Goal: Communication & Community: Answer question/provide support

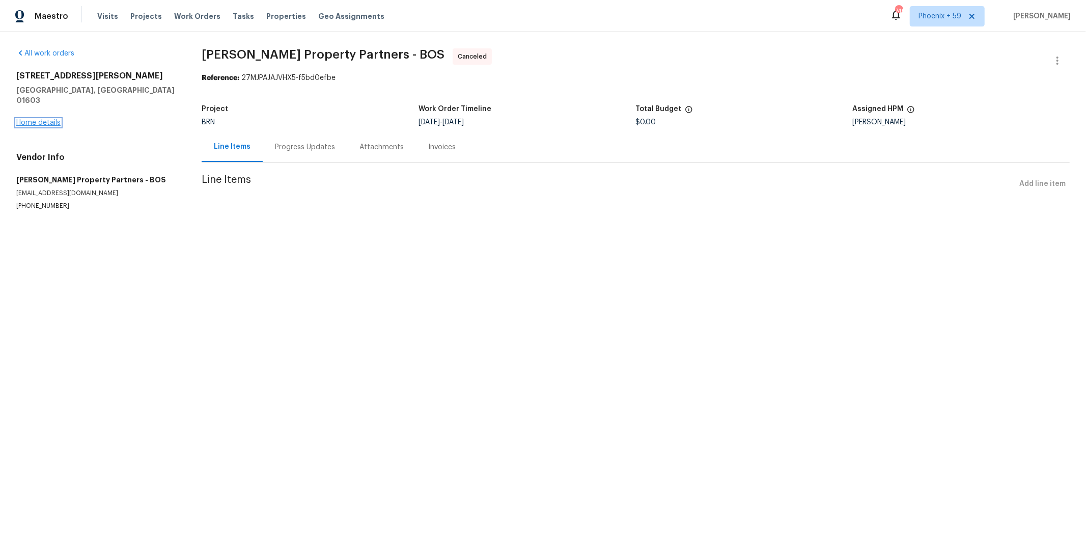
click at [39, 119] on link "Home details" at bounding box center [38, 122] width 44 height 7
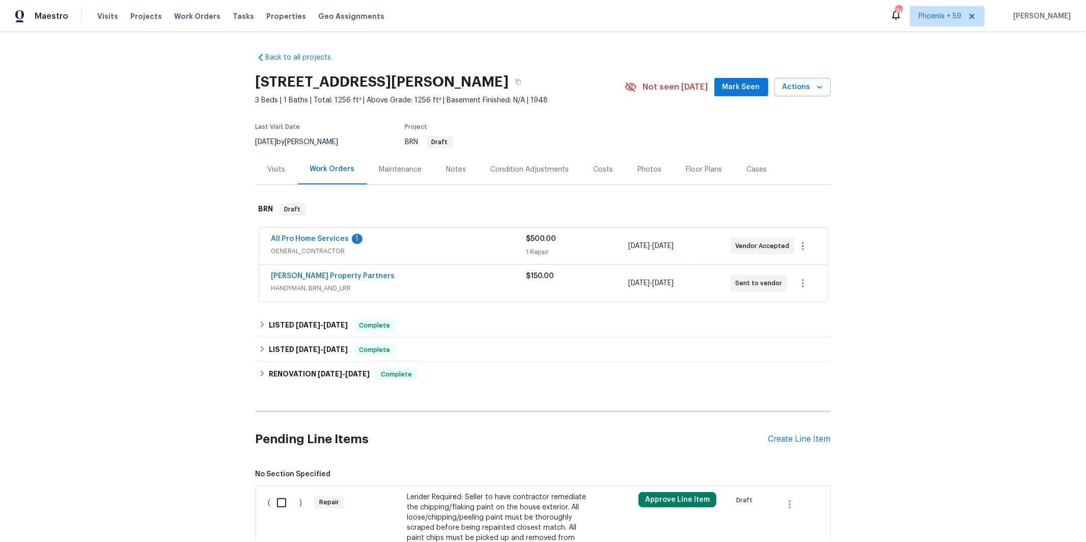
click at [475, 283] on span "HANDYMAN, BRN_AND_LRR" at bounding box center [398, 288] width 255 height 10
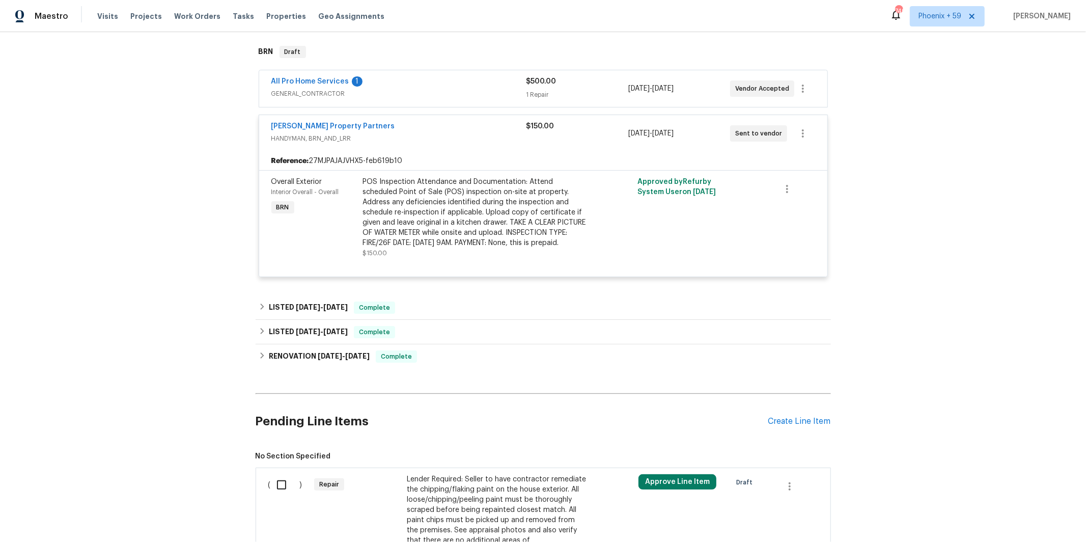
scroll to position [159, 0]
click at [431, 144] on div "Portillo Property Partners HANDYMAN, BRN_AND_LRR $150.00 9/29/2025 - 10/6/2025 …" at bounding box center [543, 132] width 568 height 37
click at [332, 123] on link "[PERSON_NAME] Property Partners" at bounding box center [333, 124] width 124 height 7
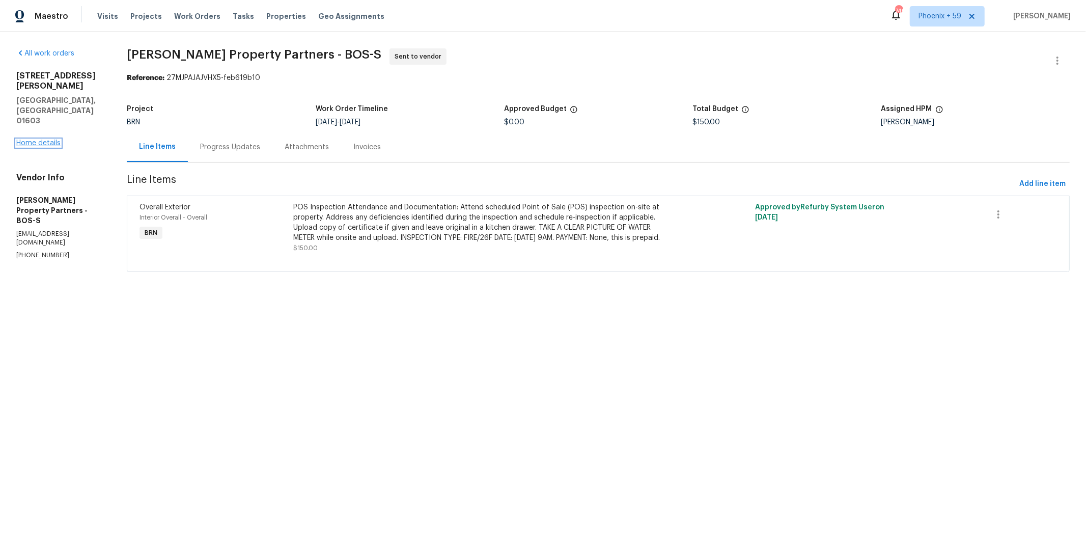
click at [55, 140] on link "Home details" at bounding box center [38, 143] width 44 height 7
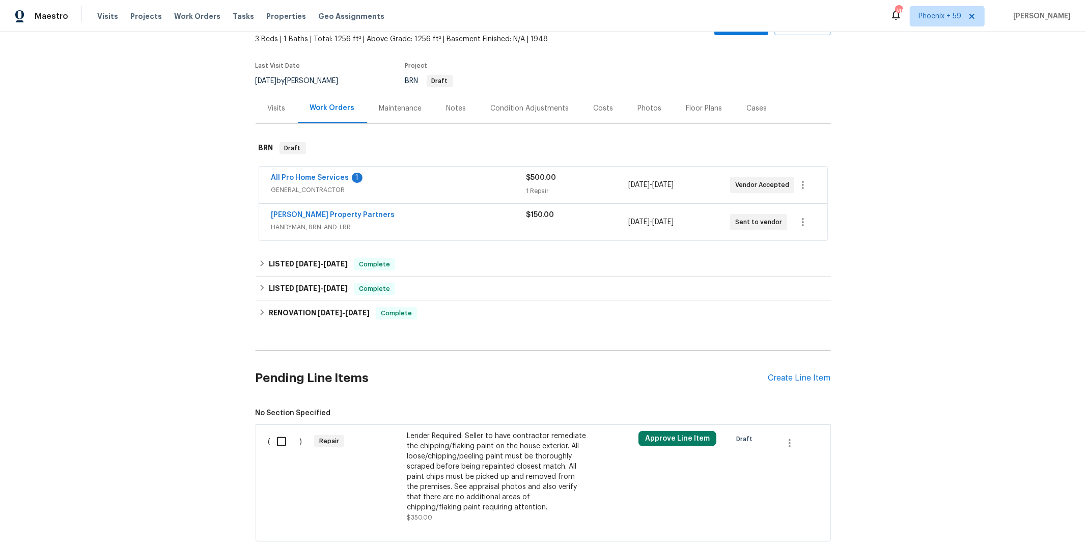
scroll to position [64, 0]
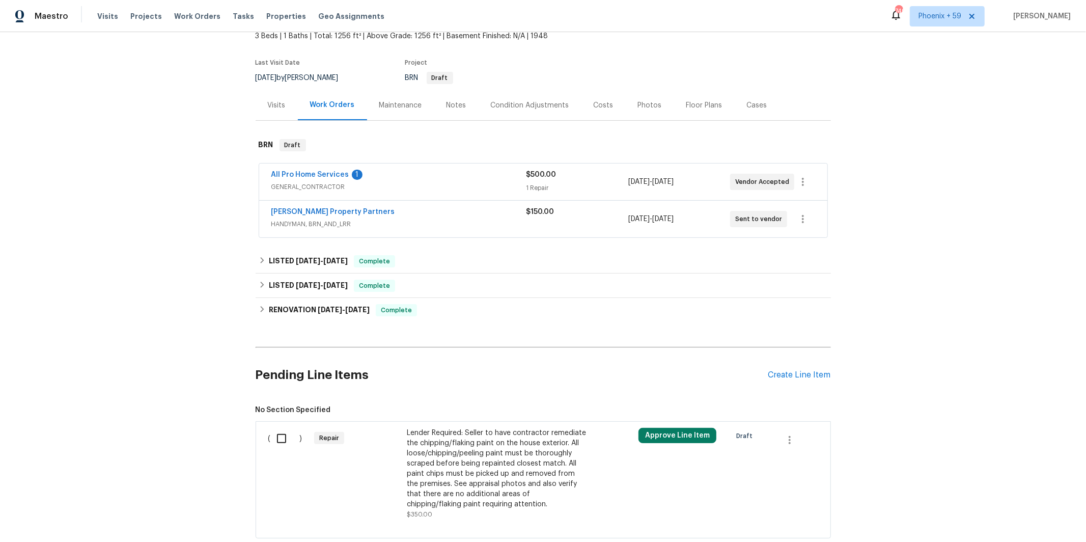
click at [450, 210] on div "[PERSON_NAME] Property Partners" at bounding box center [398, 213] width 255 height 12
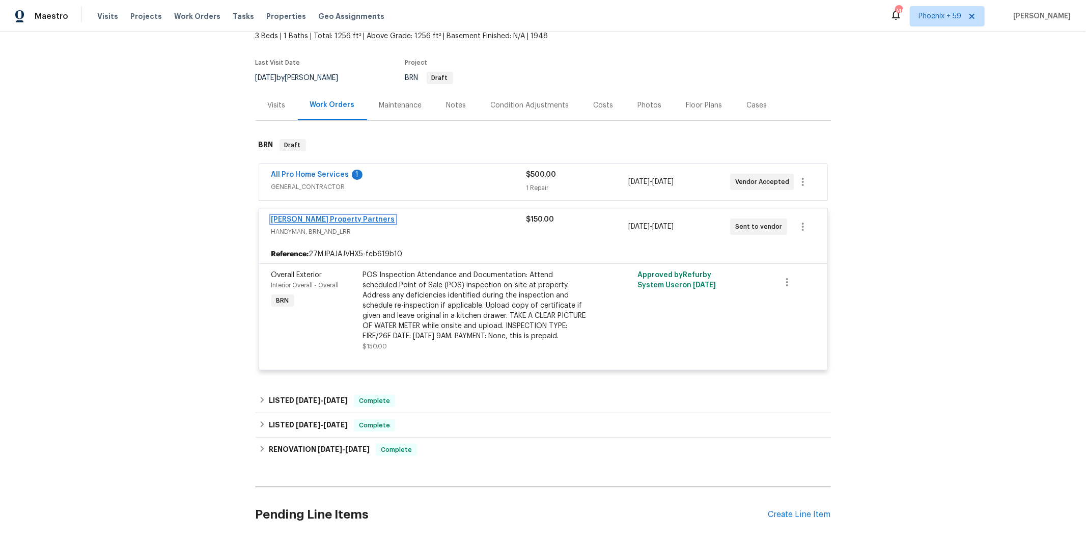
click at [346, 216] on link "[PERSON_NAME] Property Partners" at bounding box center [333, 219] width 124 height 7
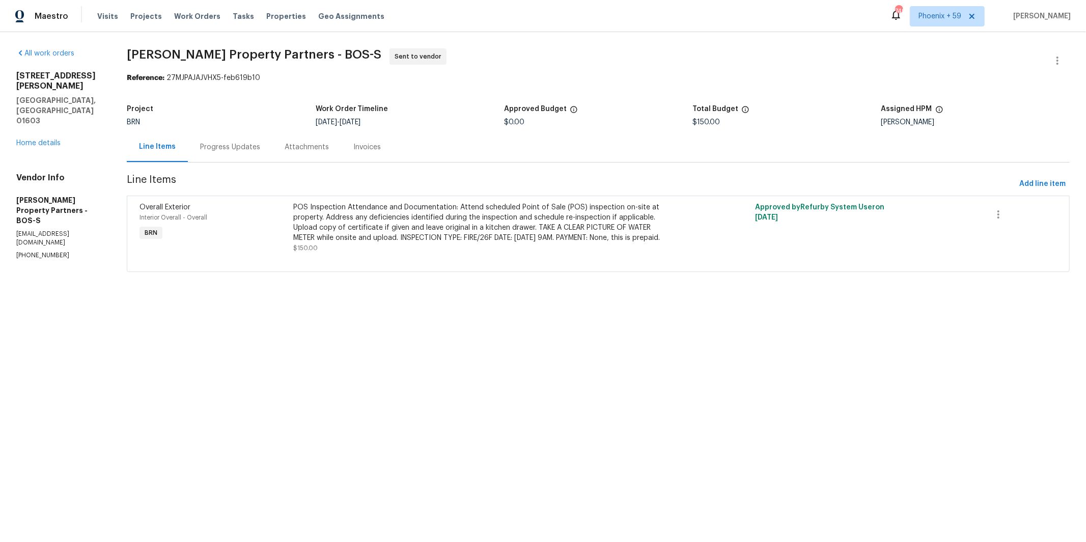
click at [272, 147] on div "Progress Updates" at bounding box center [230, 147] width 85 height 30
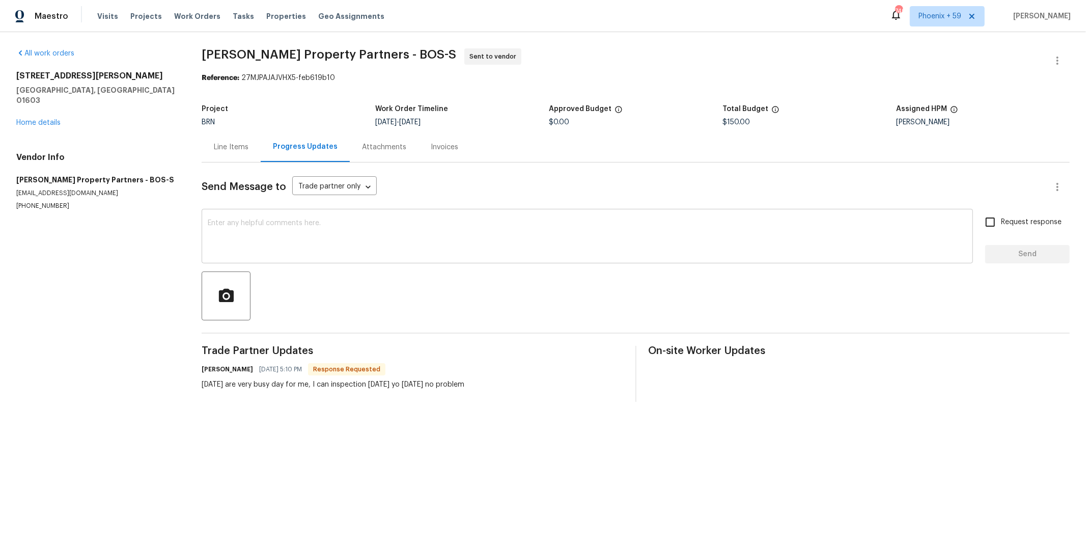
click at [406, 241] on textarea at bounding box center [587, 237] width 759 height 36
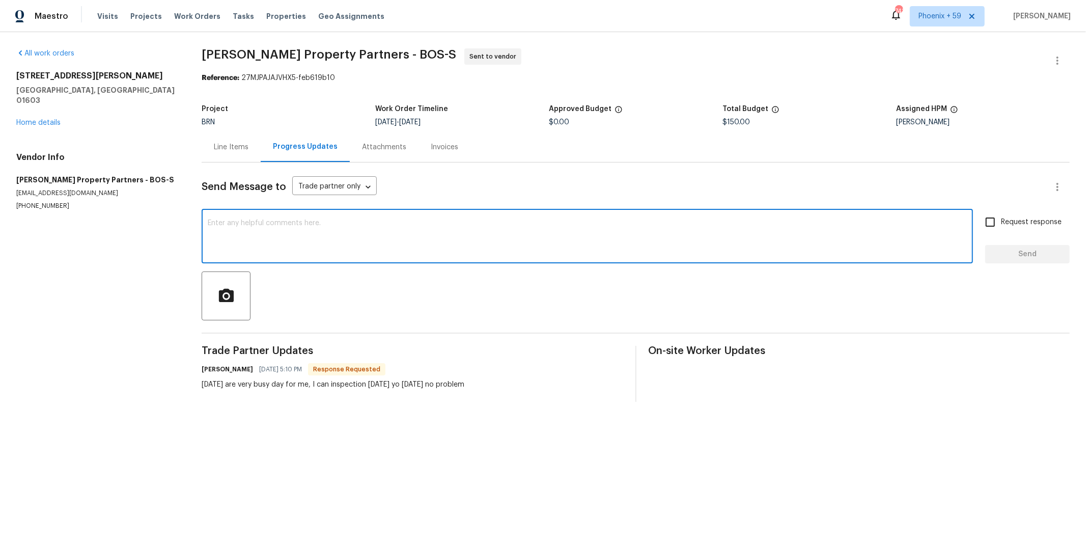
click at [510, 241] on textarea at bounding box center [587, 237] width 759 height 36
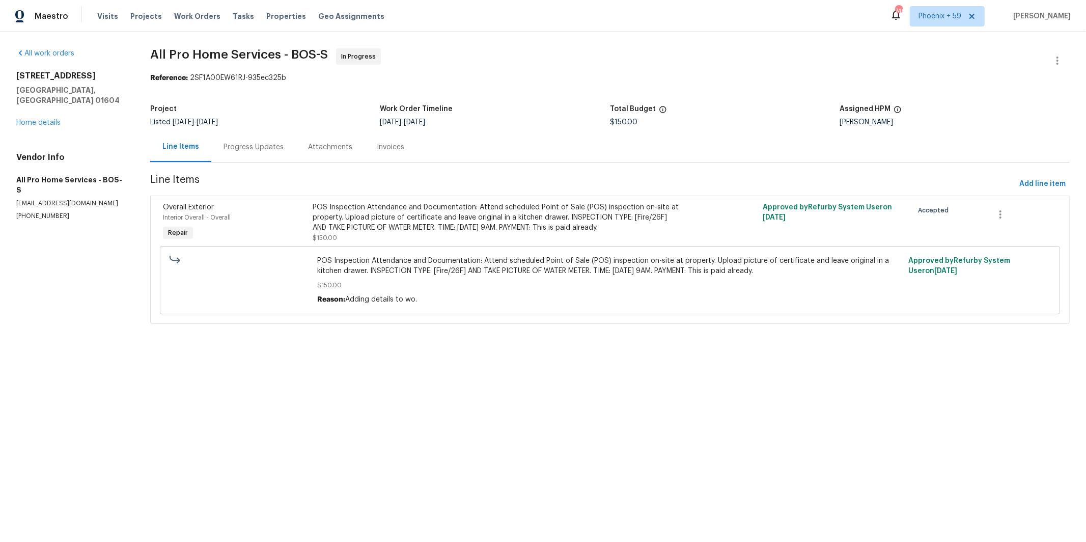
click at [268, 149] on div "Progress Updates" at bounding box center [254, 147] width 60 height 10
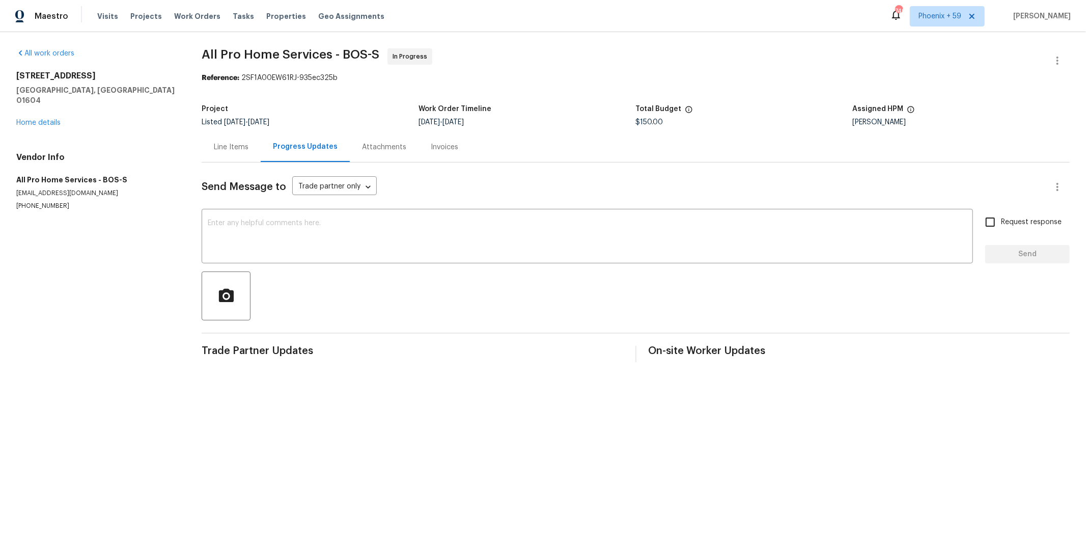
click at [232, 151] on div "Line Items" at bounding box center [231, 147] width 35 height 10
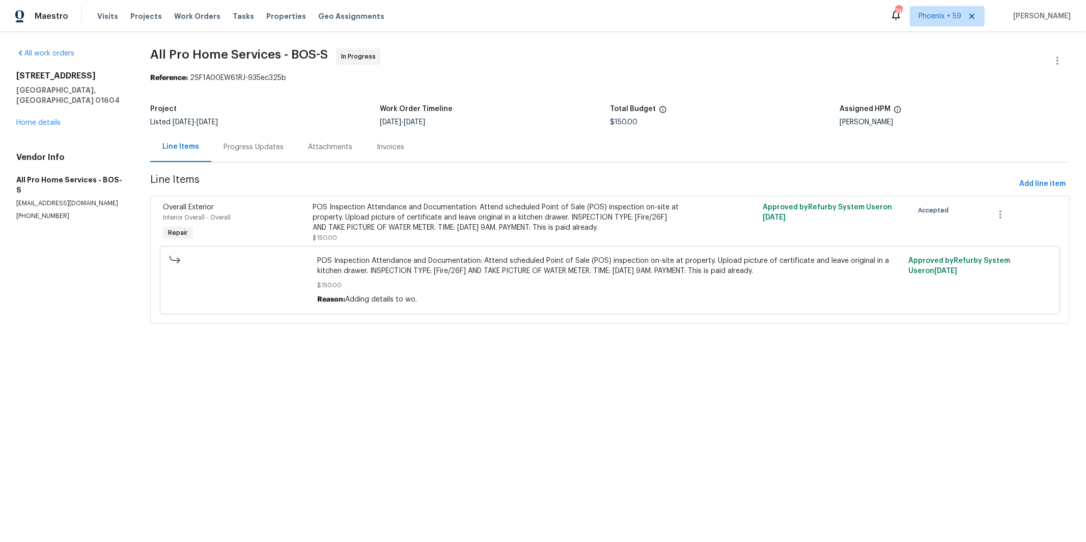
click at [248, 145] on div "Progress Updates" at bounding box center [254, 147] width 60 height 10
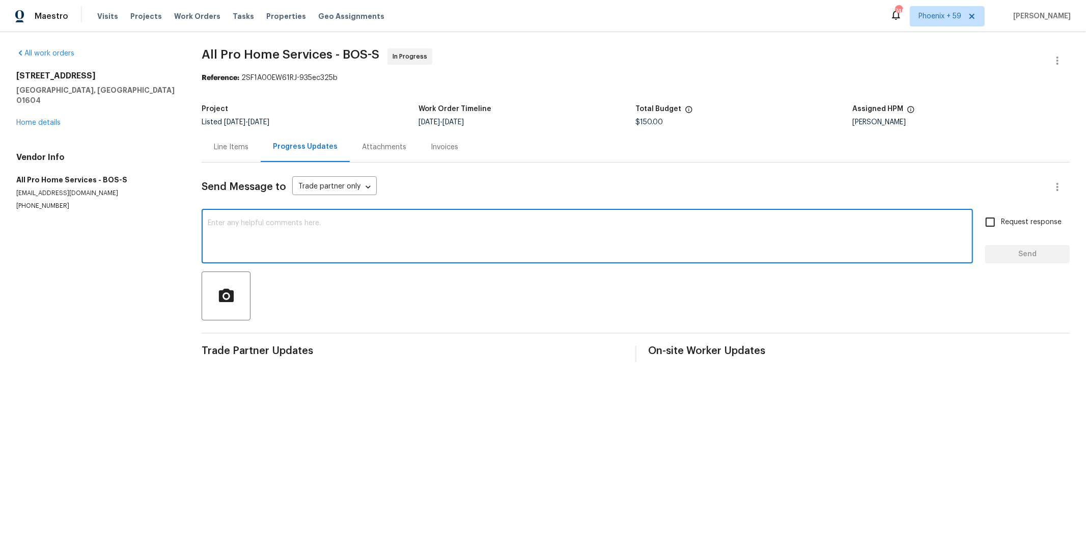
click at [249, 236] on textarea at bounding box center [587, 237] width 759 height 36
type textarea "Hello, could you confirm you can attend this fire inspection and also take the …"
click at [990, 226] on input "Request response" at bounding box center [990, 221] width 21 height 21
checkbox input "true"
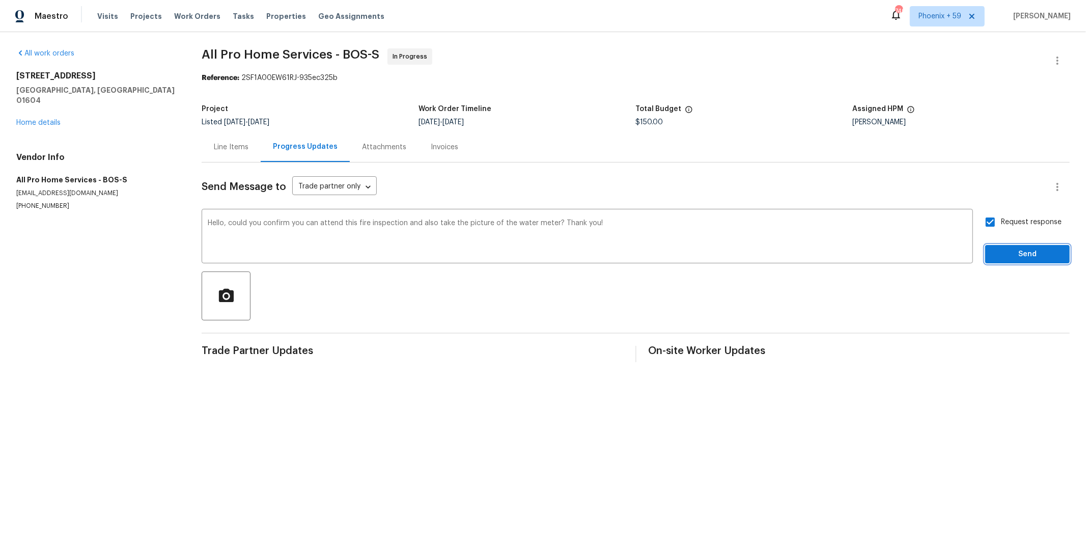
click at [1019, 255] on span "Send" at bounding box center [1028, 254] width 68 height 13
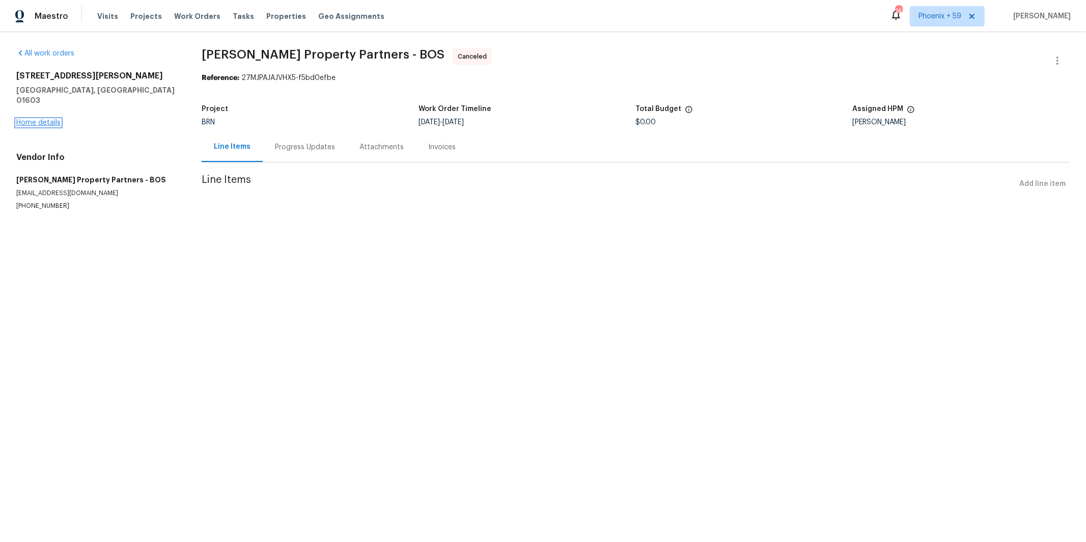
click at [43, 119] on link "Home details" at bounding box center [38, 122] width 44 height 7
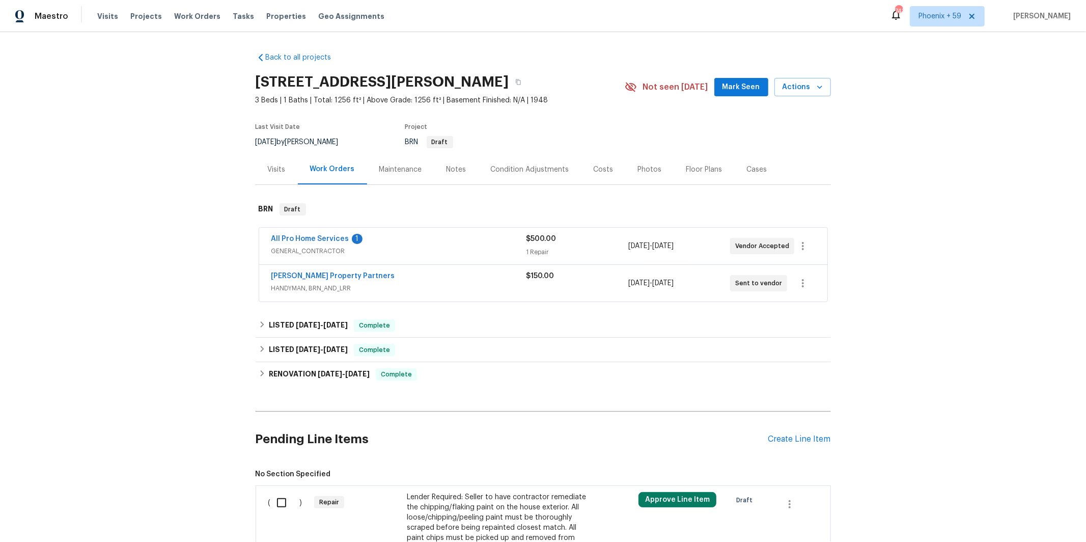
click at [481, 280] on div "[PERSON_NAME] Property Partners" at bounding box center [398, 277] width 255 height 12
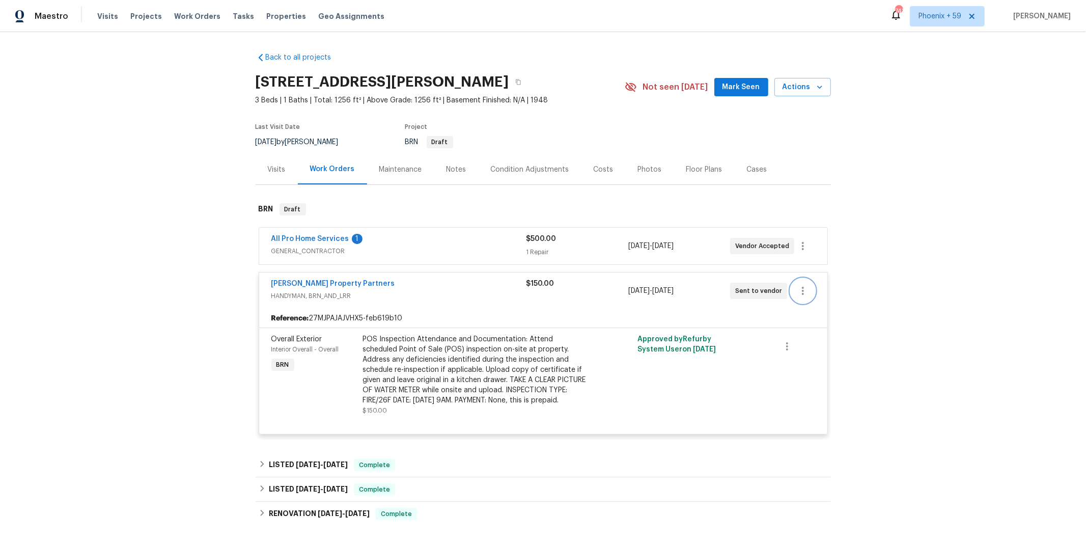
click at [804, 289] on icon "button" at bounding box center [803, 291] width 2 height 8
click at [816, 292] on li "Edit" at bounding box center [846, 290] width 110 height 17
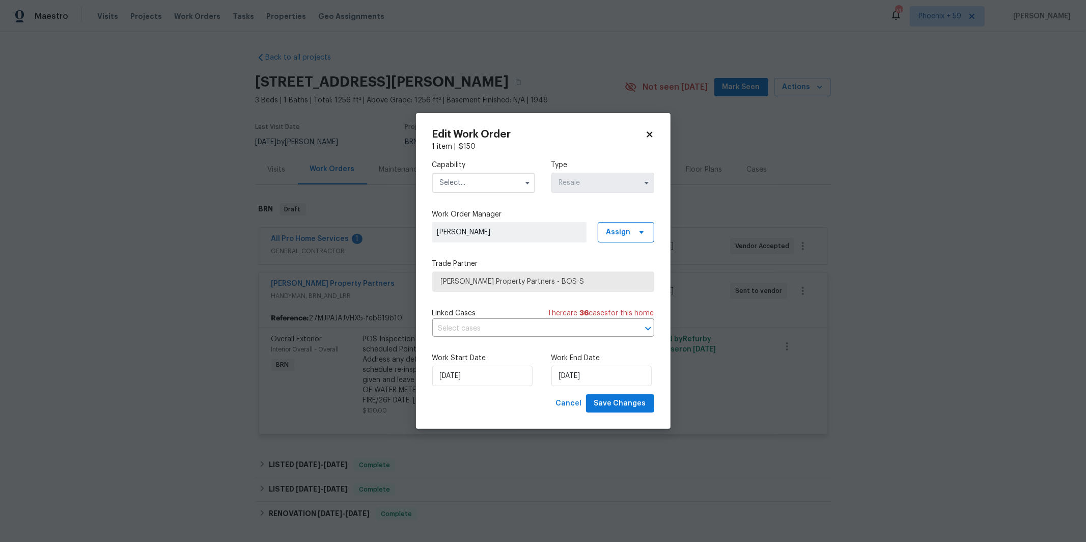
click at [516, 185] on input "text" at bounding box center [483, 183] width 103 height 20
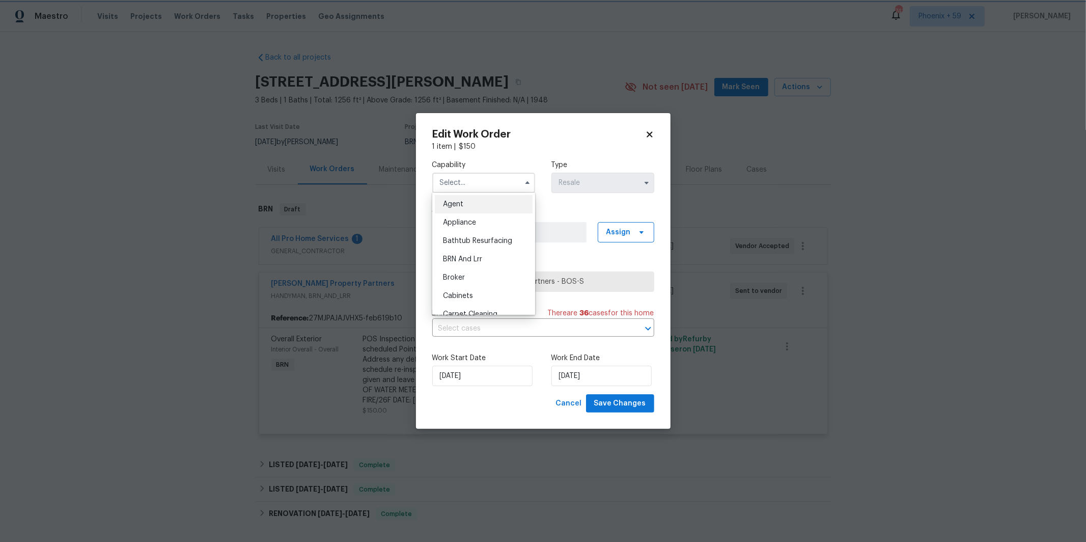
click at [566, 261] on label "Trade Partner" at bounding box center [543, 264] width 222 height 10
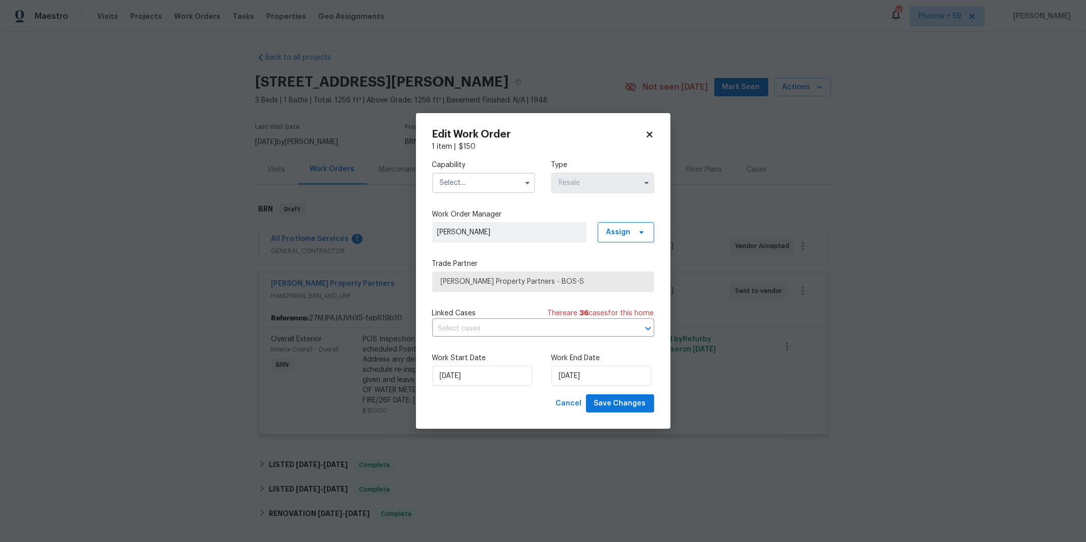
click at [567, 279] on span "[PERSON_NAME] Property Partners - BOS-S" at bounding box center [543, 282] width 205 height 10
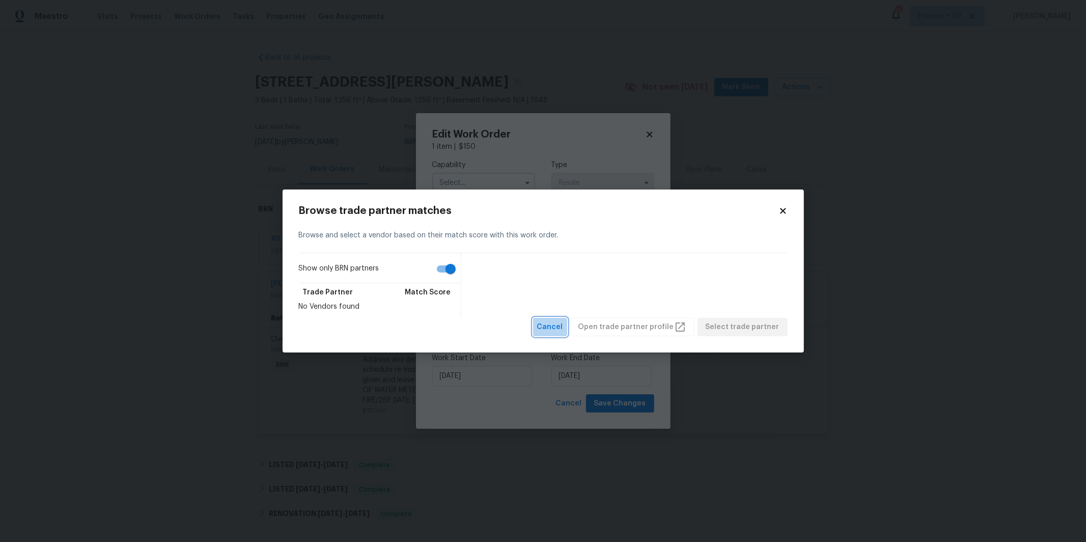
click at [562, 324] on span "Cancel" at bounding box center [550, 327] width 26 height 13
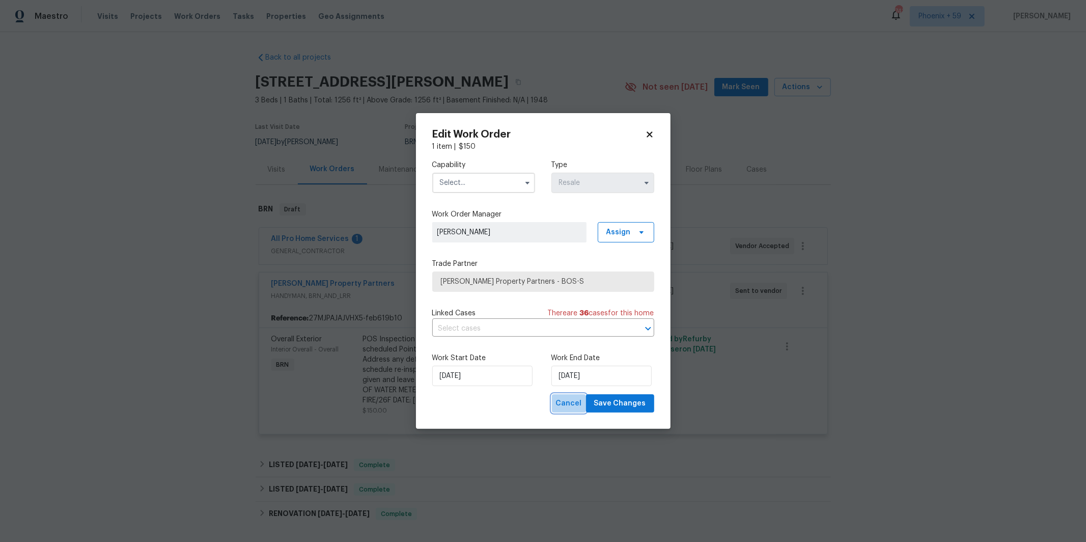
click at [568, 407] on span "Cancel" at bounding box center [569, 403] width 26 height 13
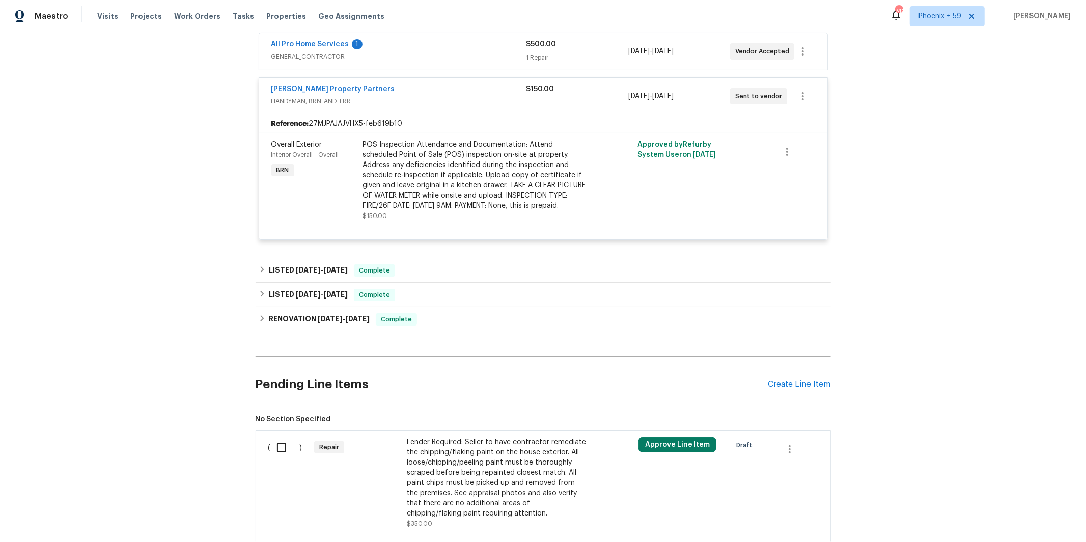
scroll to position [195, 0]
click at [808, 96] on icon "button" at bounding box center [803, 96] width 12 height 12
click at [366, 151] on div at bounding box center [543, 271] width 1086 height 542
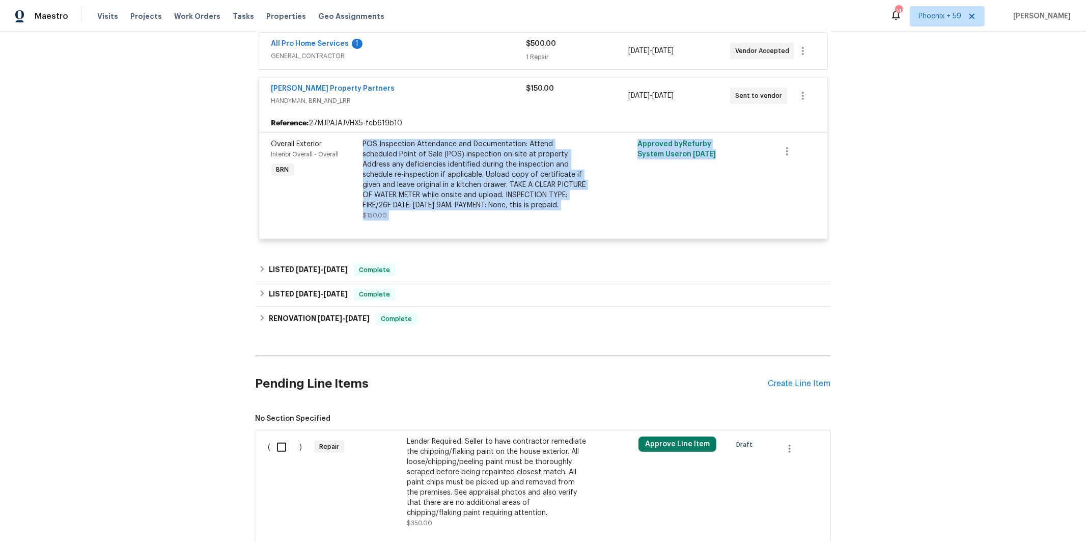
drag, startPoint x: 361, startPoint y: 143, endPoint x: 457, endPoint y: 230, distance: 129.8
click at [457, 230] on div "Overall Exterior Interior Overall - Overall BRN POS Inspection Attendance and D…" at bounding box center [543, 185] width 568 height 106
copy div "POS Inspection Attendance and Documentation: Attend scheduled Point of Sale (PO…"
click at [805, 95] on icon "button" at bounding box center [803, 96] width 12 height 12
click at [817, 147] on li "Delete" at bounding box center [846, 144] width 110 height 17
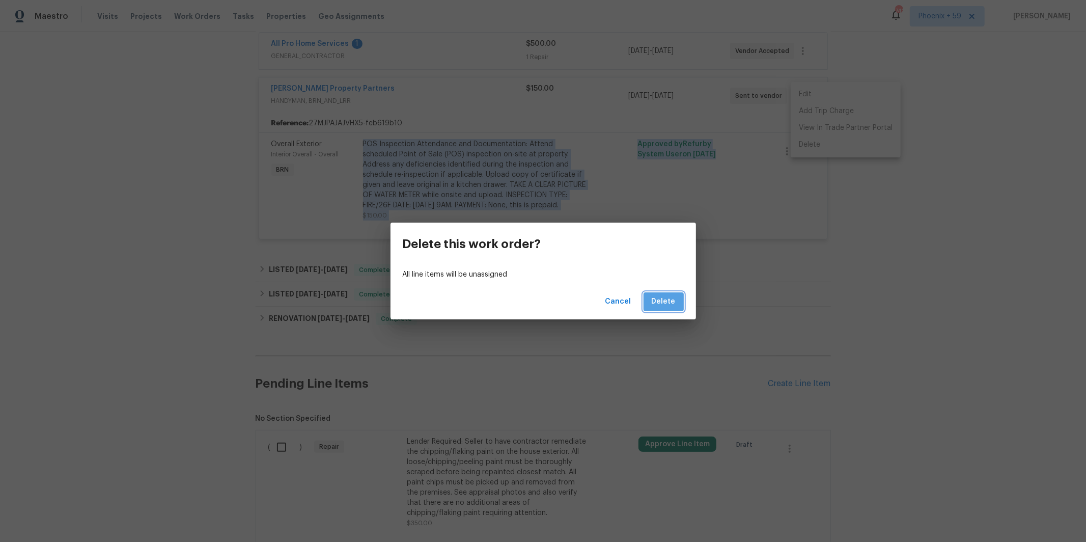
click at [676, 304] on button "Delete" at bounding box center [664, 301] width 40 height 19
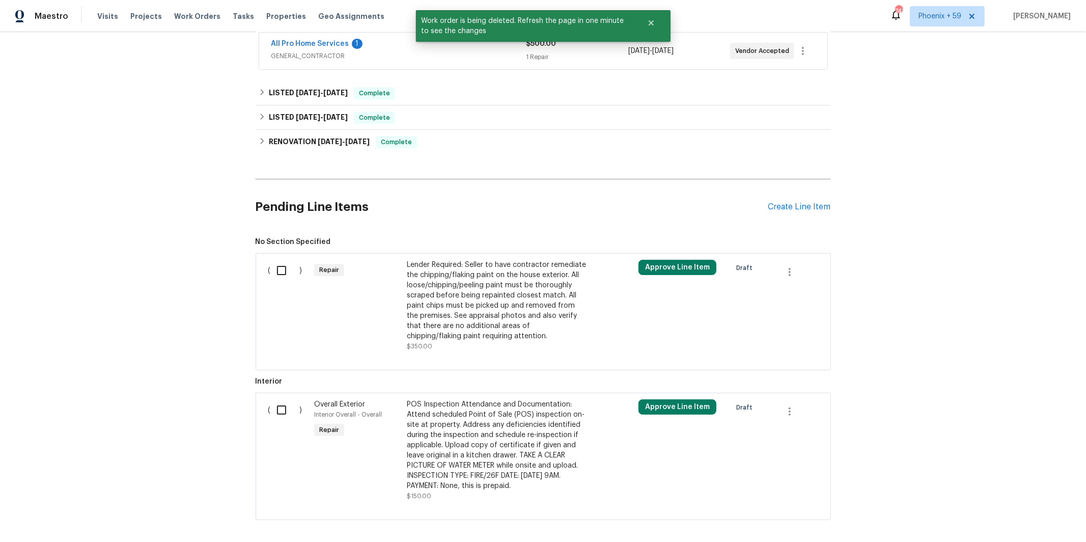
scroll to position [240, 0]
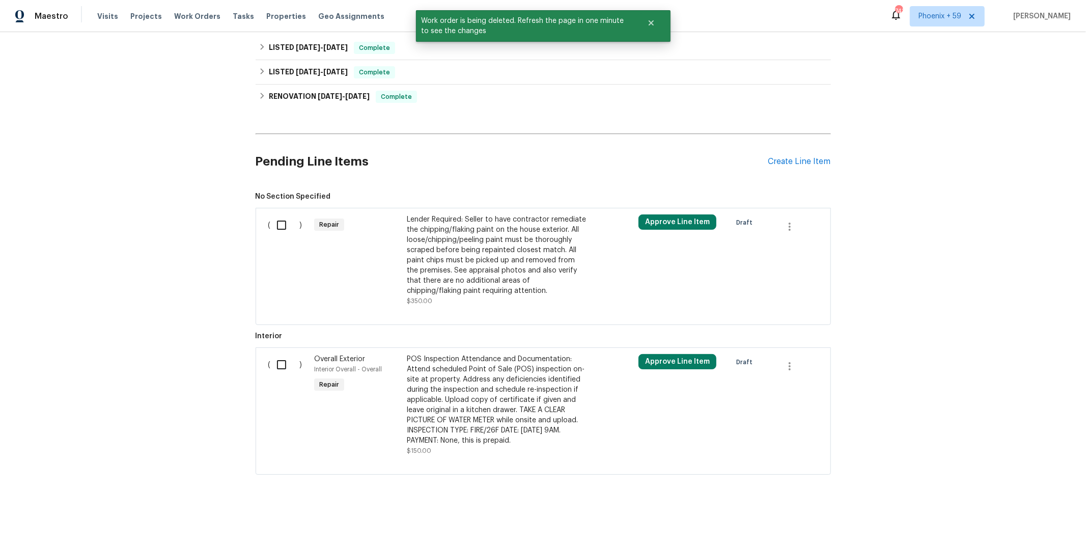
click at [289, 365] on input "checkbox" at bounding box center [285, 364] width 29 height 21
checkbox input "true"
click at [1008, 512] on span "Create Work Order" at bounding box center [1028, 516] width 68 height 13
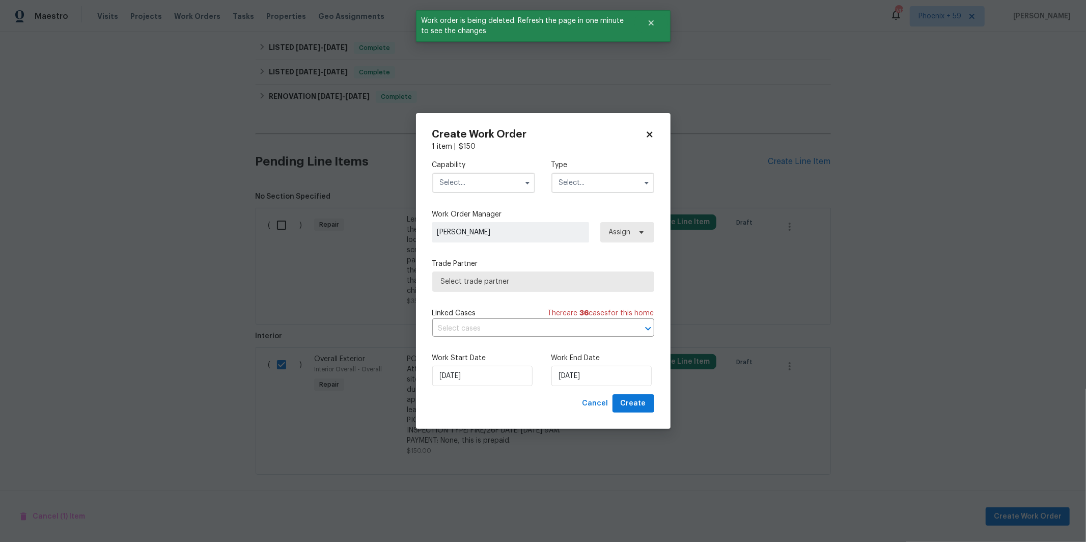
click at [508, 180] on input "text" at bounding box center [483, 183] width 103 height 20
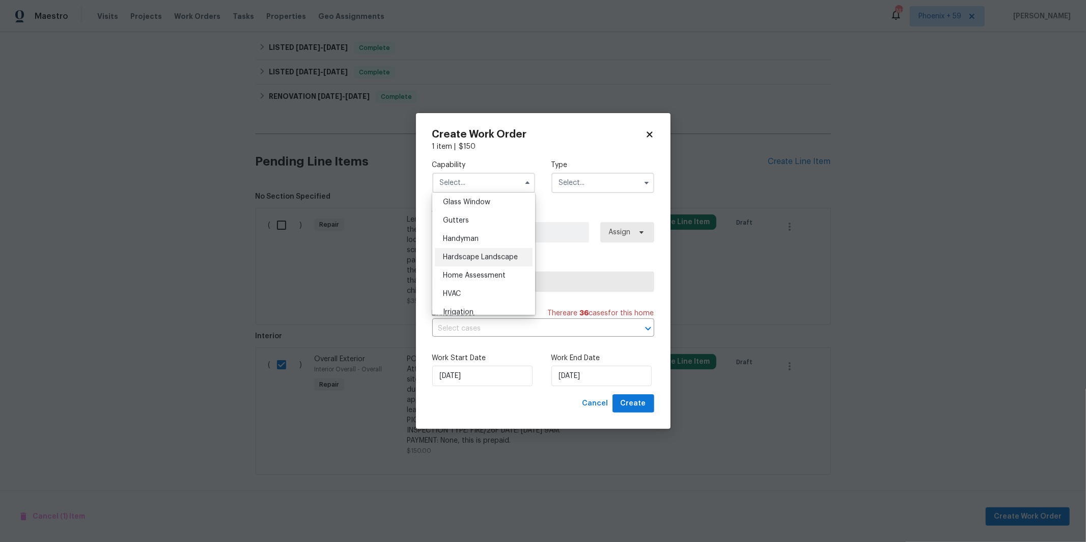
scroll to position [526, 0]
click at [480, 240] on div "Handyman" at bounding box center [484, 238] width 98 height 18
type input "Handyman"
click at [640, 153] on div "Capability Handyman Type" at bounding box center [543, 176] width 222 height 49
click at [619, 188] on input "text" at bounding box center [603, 183] width 103 height 20
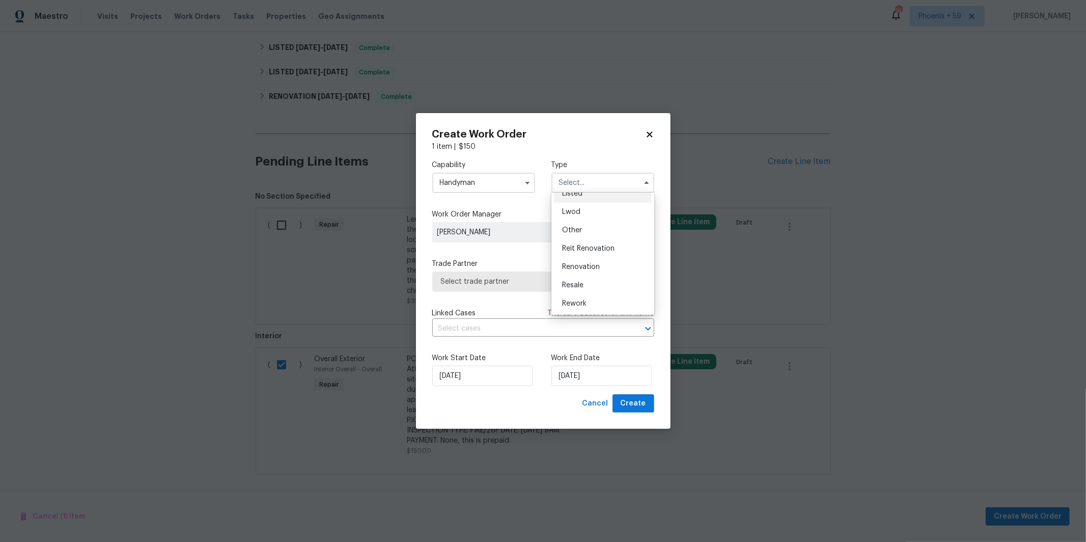
scroll to position [104, 0]
click at [603, 286] on div "Resale" at bounding box center [603, 283] width 98 height 18
type input "Resale"
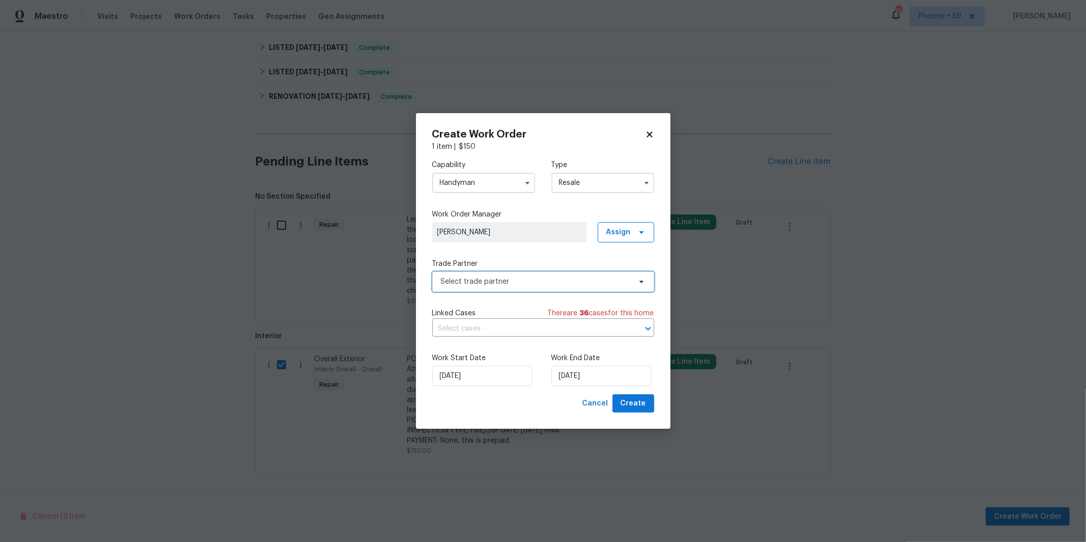
click at [563, 279] on span "Select trade partner" at bounding box center [536, 282] width 190 height 10
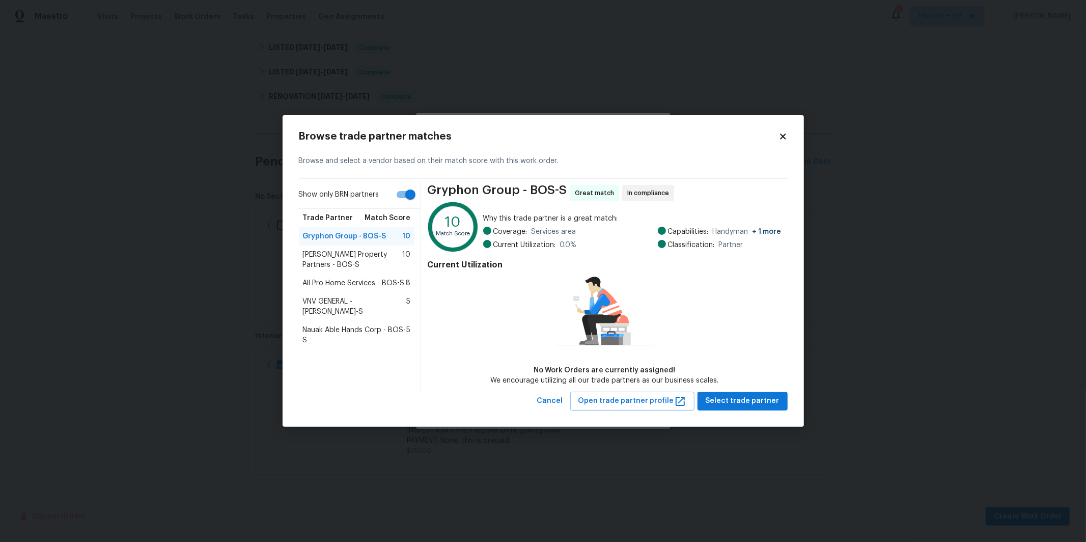
click at [376, 284] on span "All Pro Home Services - BOS-S" at bounding box center [354, 283] width 102 height 10
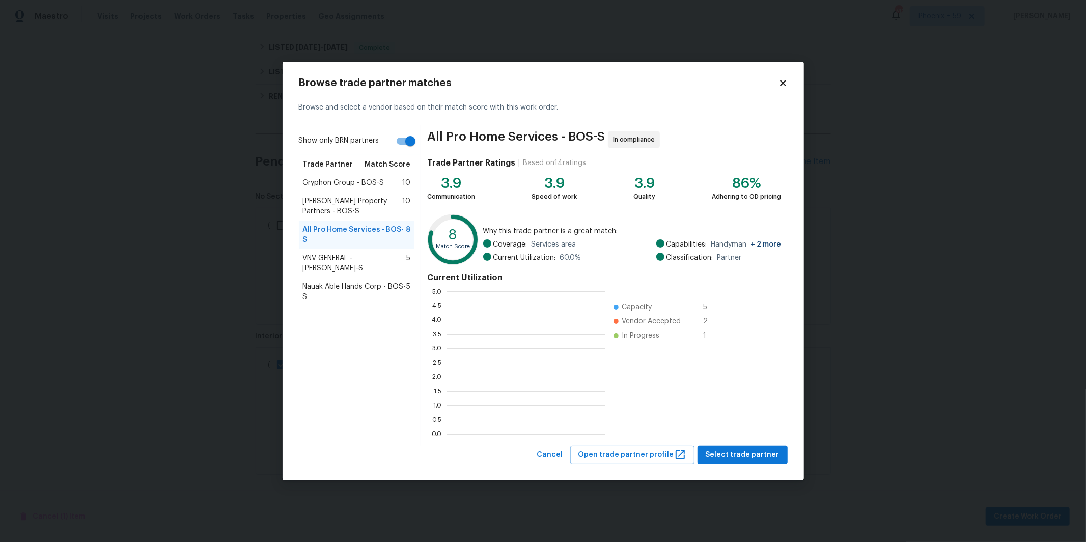
scroll to position [143, 158]
click at [737, 453] on span "Select trade partner" at bounding box center [743, 455] width 74 height 13
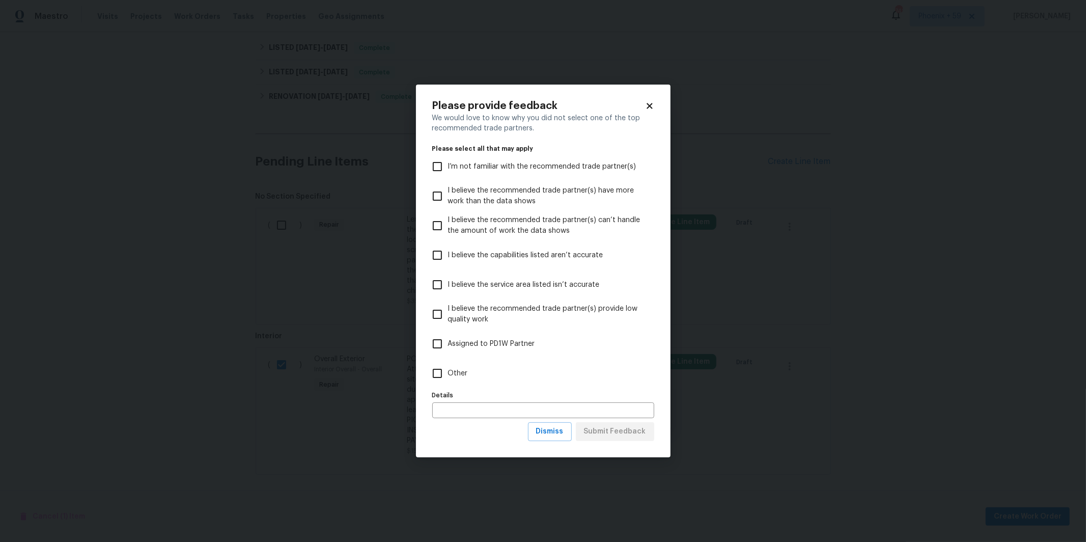
click at [440, 372] on input "Other" at bounding box center [437, 373] width 21 height 21
checkbox input "true"
click at [474, 411] on input "text" at bounding box center [543, 410] width 222 height 16
type input "Recommended TP was unable to complete order. Selected this one per HPMs recomme…"
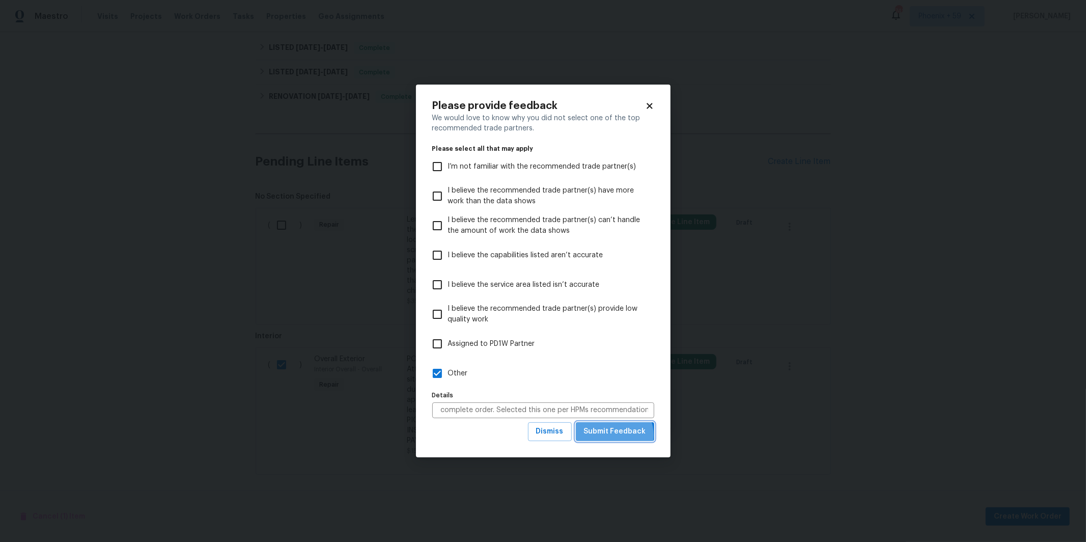
scroll to position [0, 0]
click at [615, 435] on span "Submit Feedback" at bounding box center [615, 431] width 62 height 13
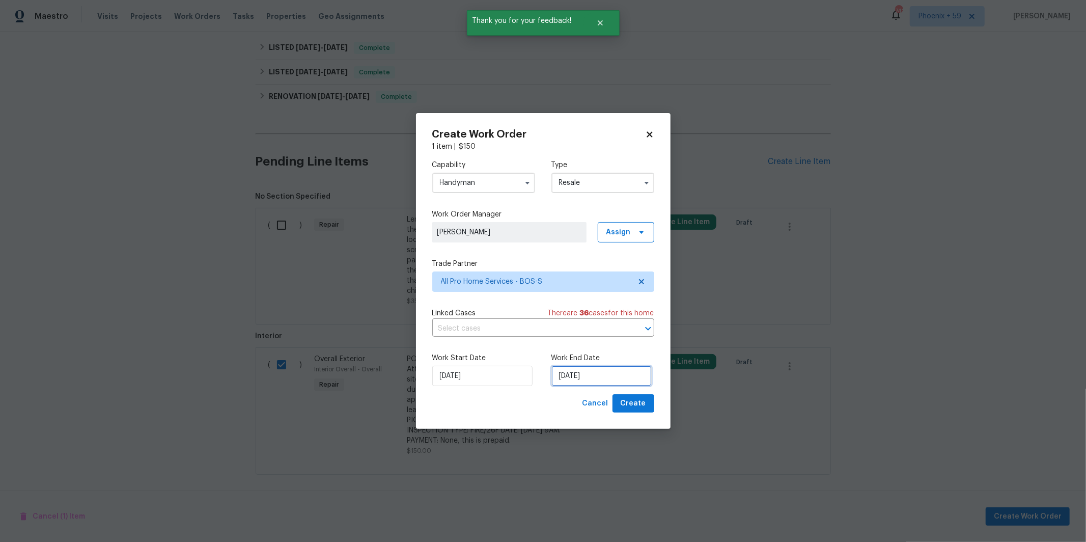
click at [579, 379] on input "[DATE]" at bounding box center [602, 376] width 100 height 20
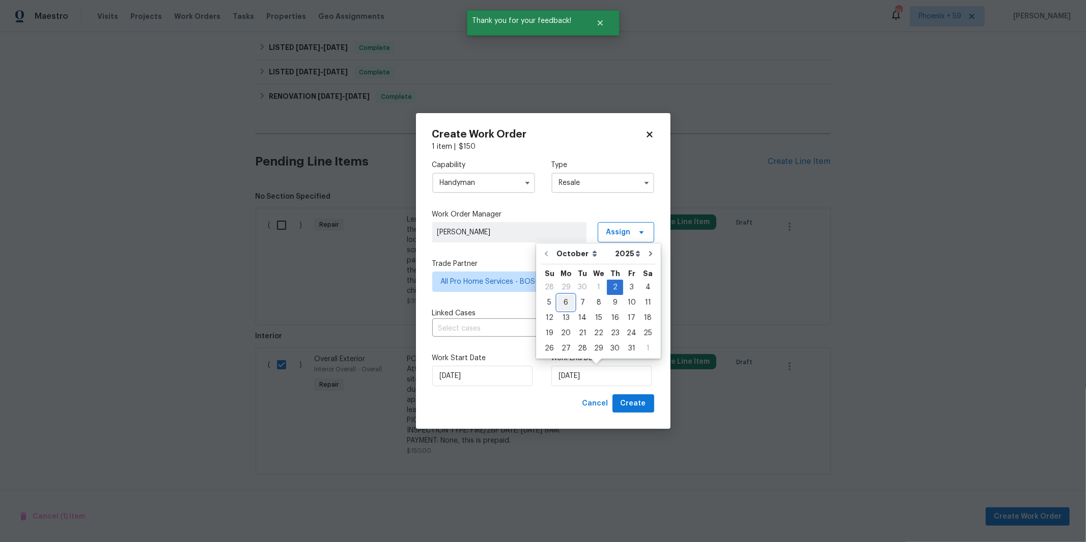
click at [568, 302] on div "6" at bounding box center [566, 302] width 17 height 14
type input "[DATE]"
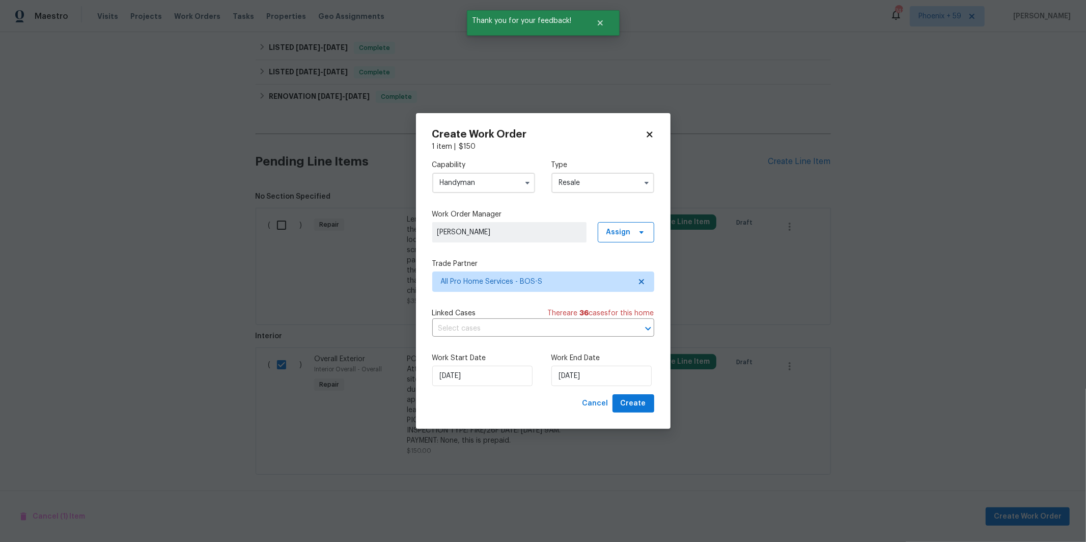
click at [538, 386] on div "Work Start Date [DATE] Work End Date [DATE]" at bounding box center [543, 369] width 222 height 49
click at [646, 412] on button "Create" at bounding box center [634, 403] width 42 height 19
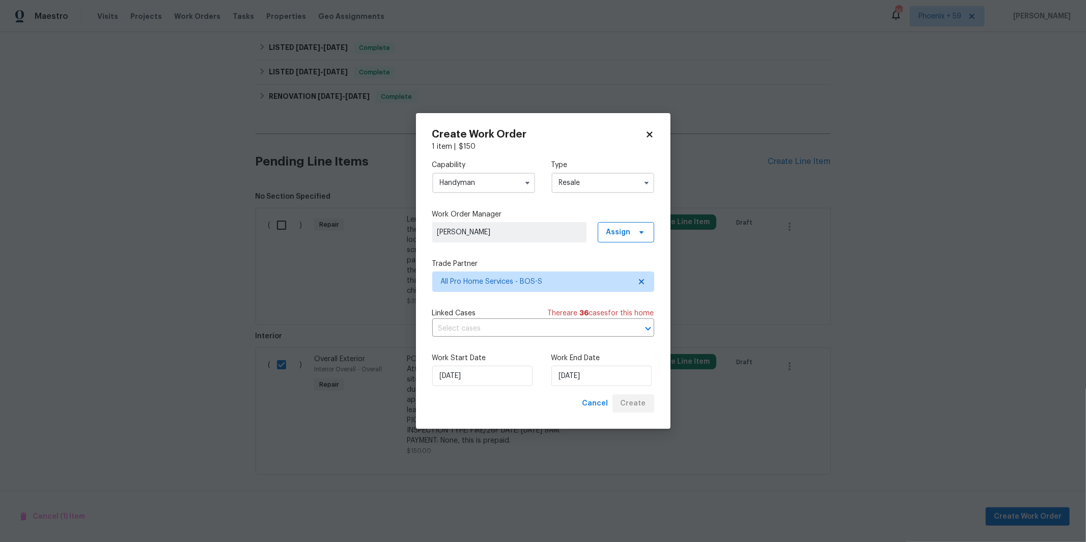
checkbox input "false"
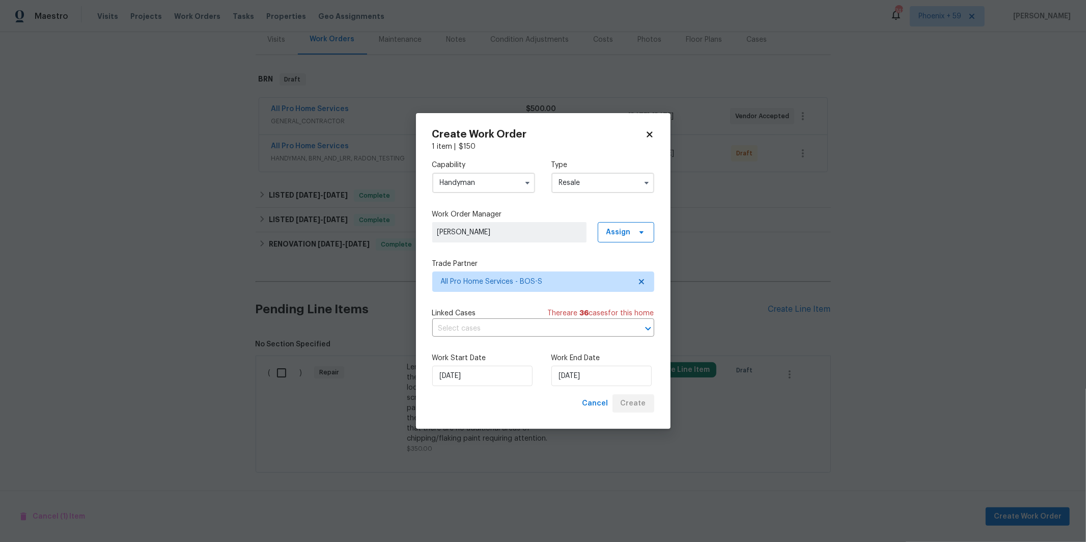
scroll to position [128, 0]
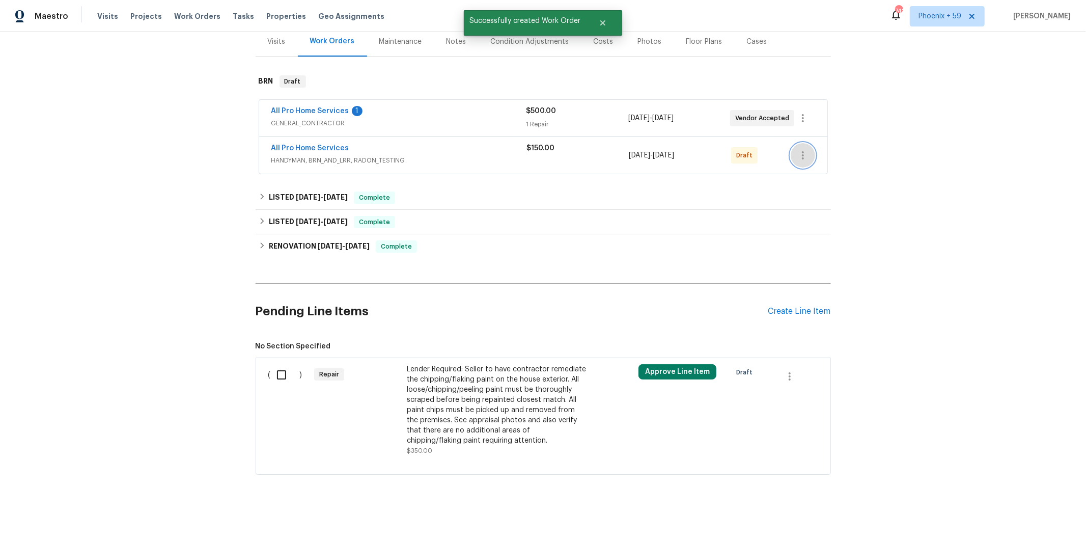
click at [801, 154] on icon "button" at bounding box center [803, 155] width 12 height 12
click at [832, 172] on li "Confirm and Send to Vendor" at bounding box center [848, 171] width 114 height 17
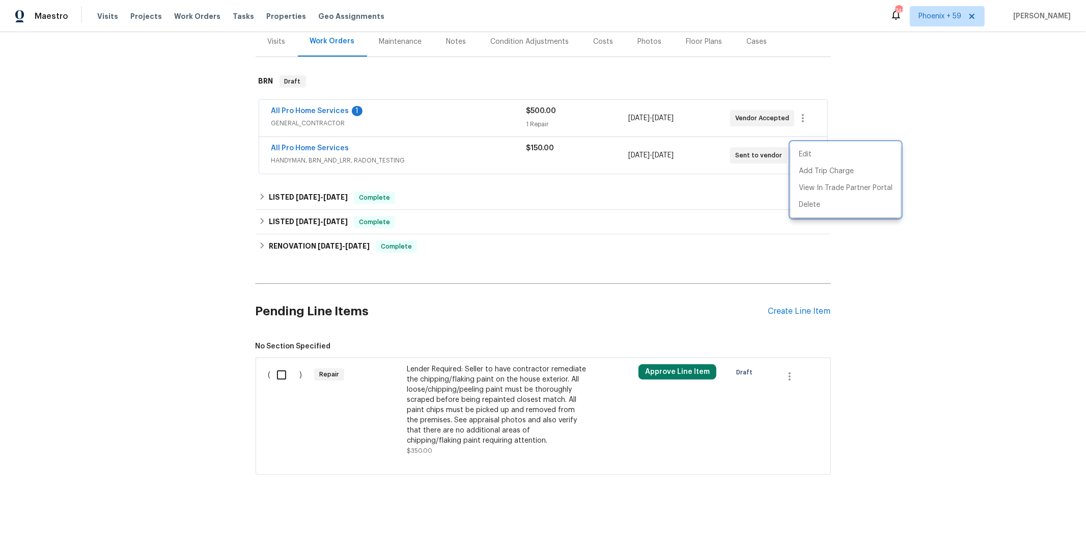
click at [314, 148] on div at bounding box center [543, 271] width 1086 height 542
click at [421, 108] on div "All Pro Home Services 1" at bounding box center [398, 112] width 255 height 12
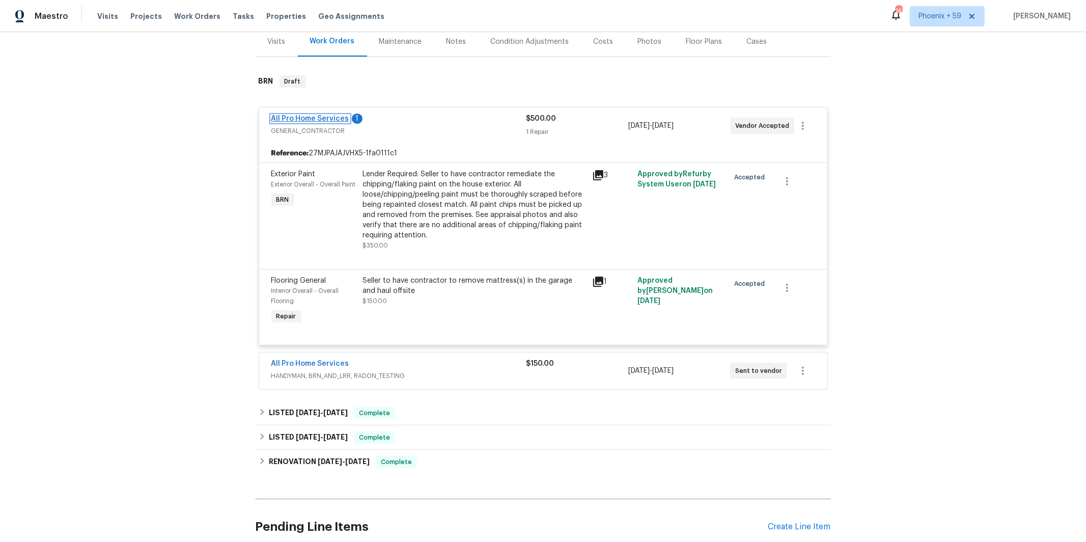
click at [335, 118] on link "All Pro Home Services" at bounding box center [310, 118] width 78 height 7
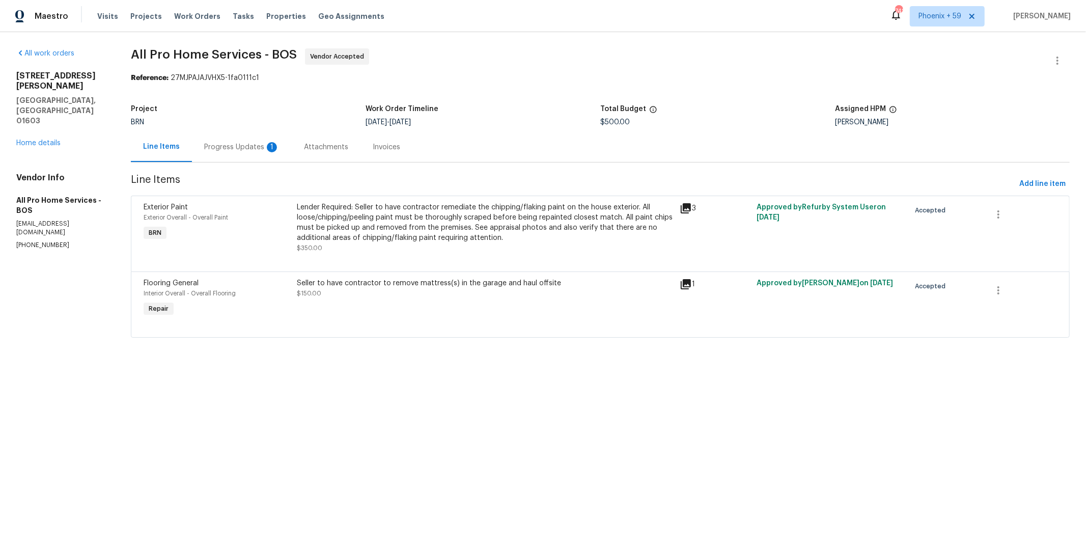
click at [231, 154] on div "Progress Updates 1" at bounding box center [242, 147] width 100 height 30
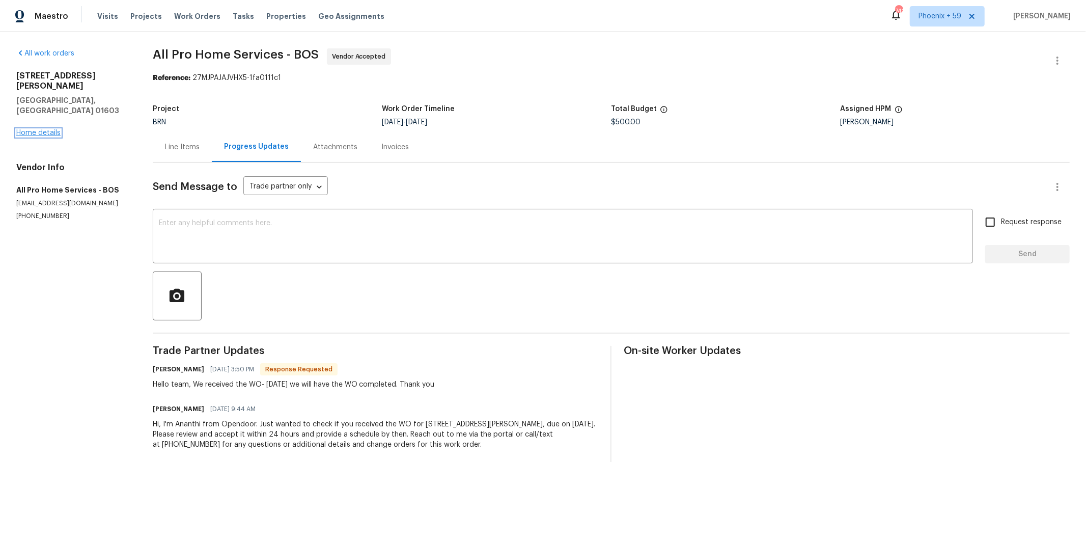
click at [34, 129] on link "Home details" at bounding box center [38, 132] width 44 height 7
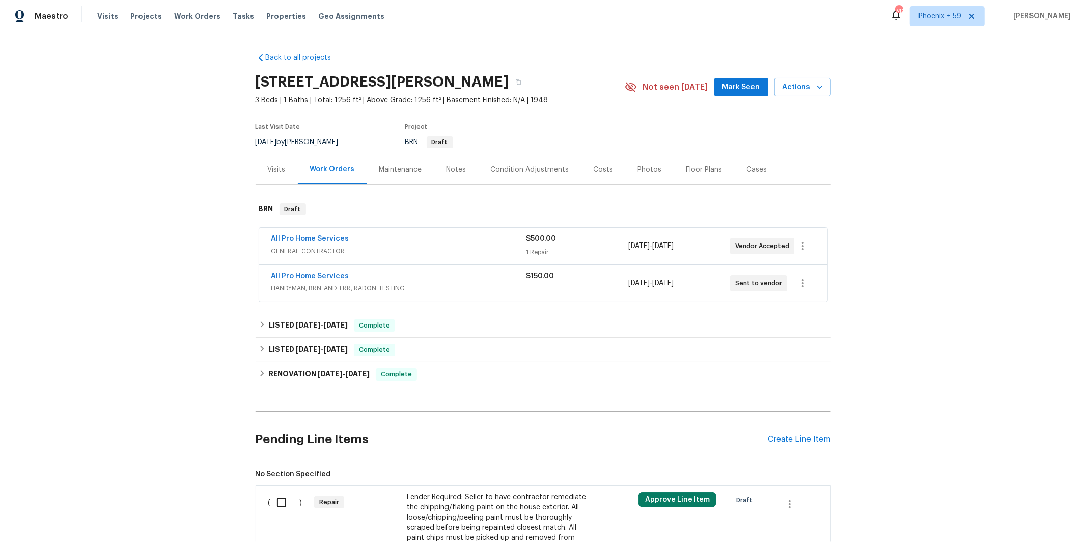
click at [330, 292] on span "HANDYMAN, BRN_AND_LRR, RADON_TESTING" at bounding box center [398, 288] width 255 height 10
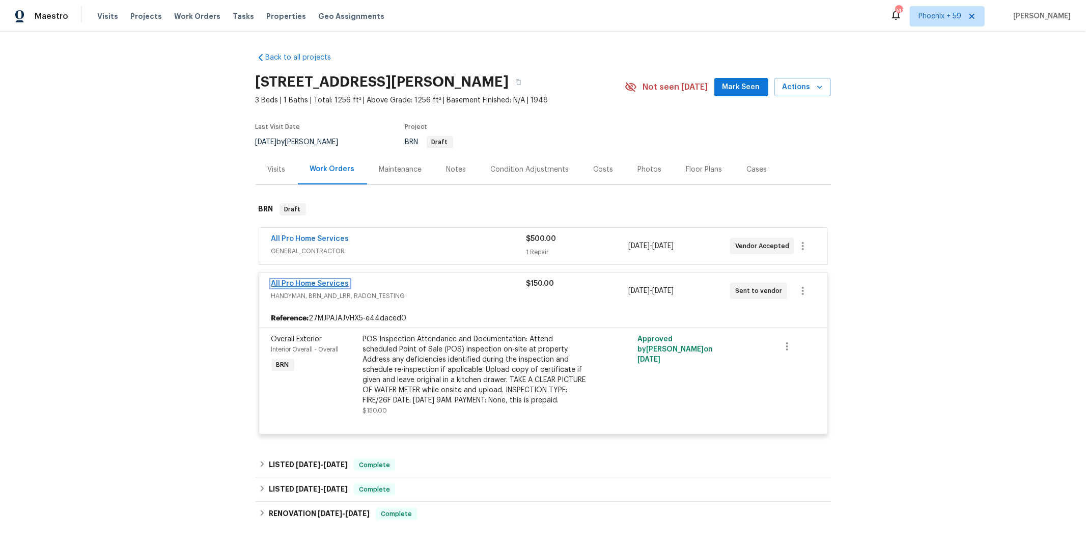
click at [306, 285] on link "All Pro Home Services" at bounding box center [310, 283] width 78 height 7
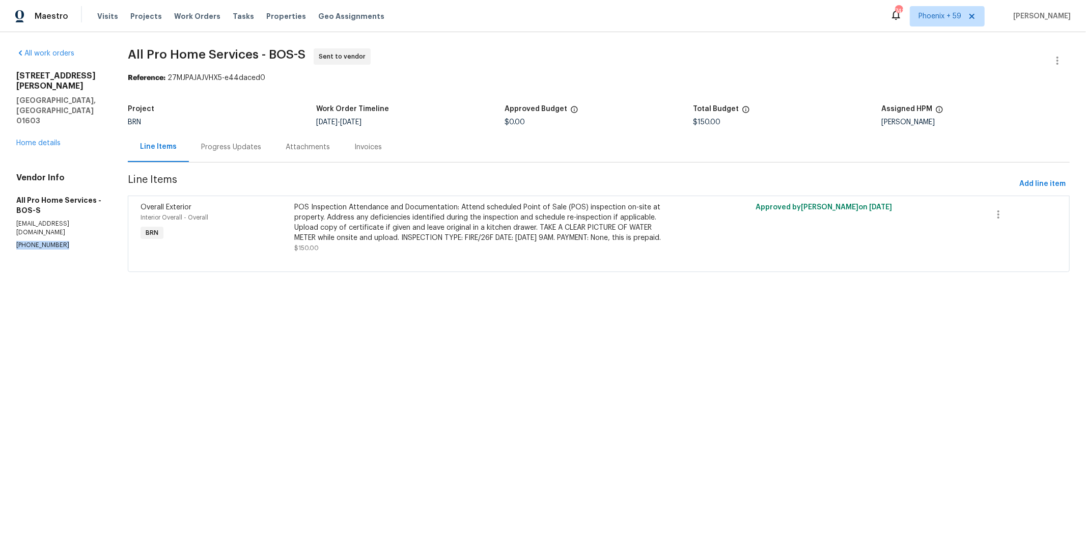
drag, startPoint x: 62, startPoint y: 206, endPoint x: 4, endPoint y: 205, distance: 58.1
click at [4, 205] on div "All work orders [STREET_ADDRESS][PERSON_NAME] Home details Vendor Info All Pro …" at bounding box center [543, 166] width 1086 height 268
copy p "[PHONE_NUMBER]"
click at [249, 148] on div "Progress Updates" at bounding box center [231, 147] width 60 height 10
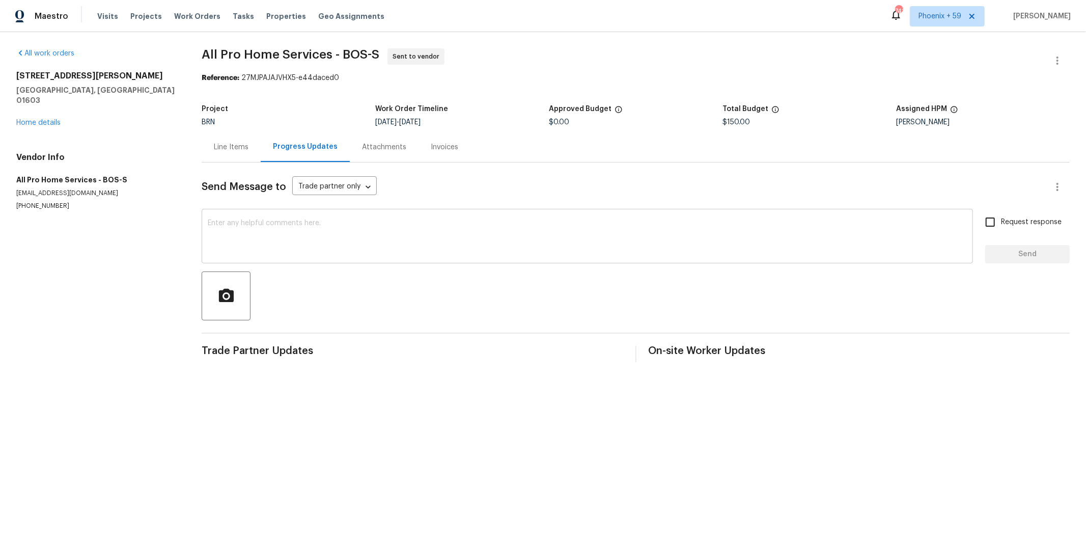
click at [351, 230] on textarea at bounding box center [587, 237] width 759 height 36
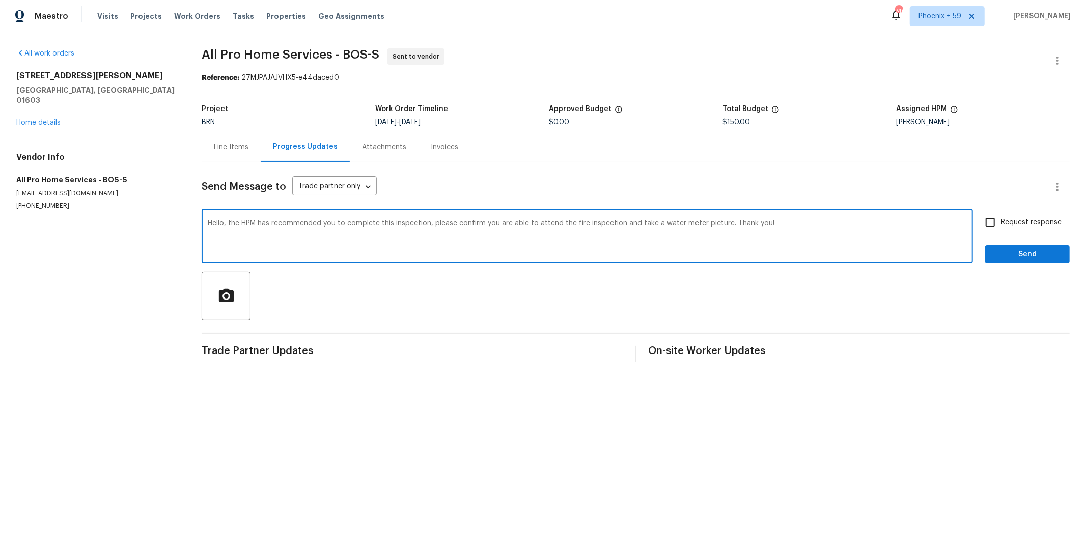
type textarea "Hello, the HPM has recommended you to complete this inspection, please confirm …"
click at [992, 228] on input "Request response" at bounding box center [990, 221] width 21 height 21
checkbox input "true"
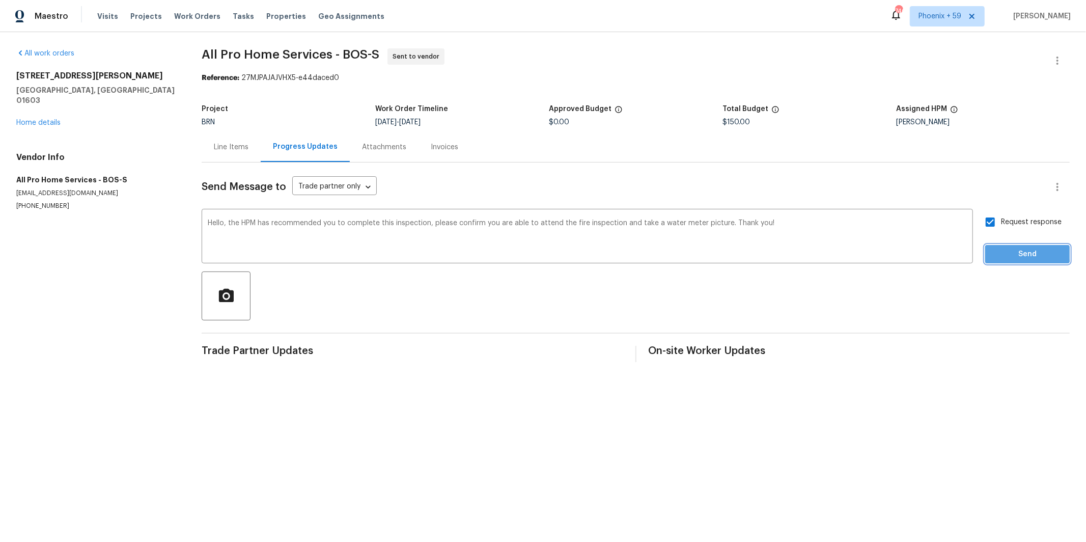
click at [1011, 252] on span "Send" at bounding box center [1028, 254] width 68 height 13
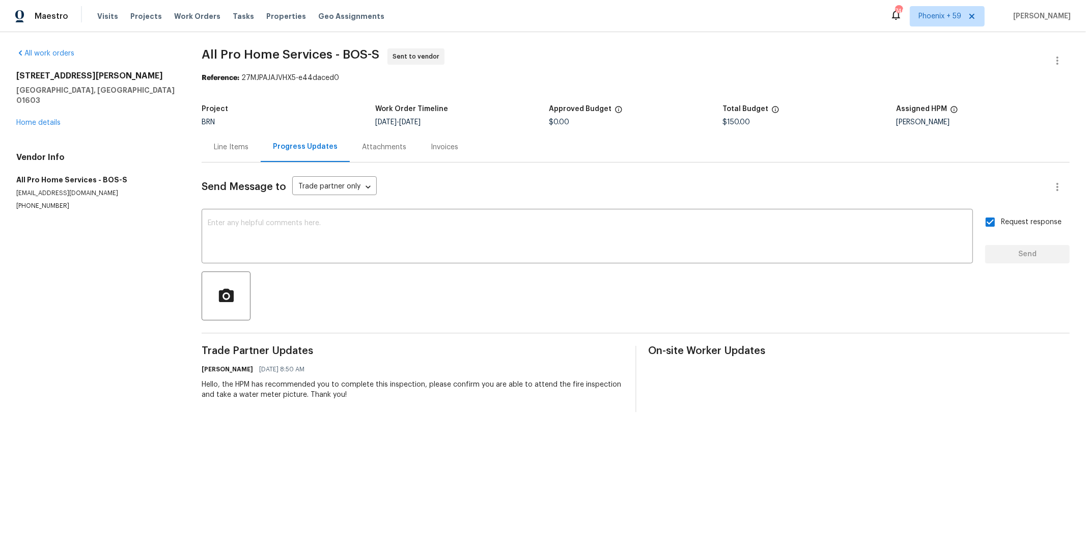
click at [232, 144] on div "Line Items" at bounding box center [231, 147] width 35 height 10
